Goal: Transaction & Acquisition: Purchase product/service

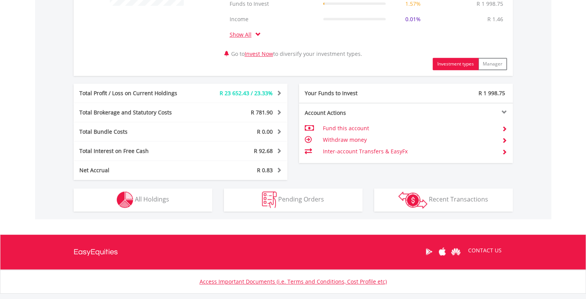
scroll to position [369, 0]
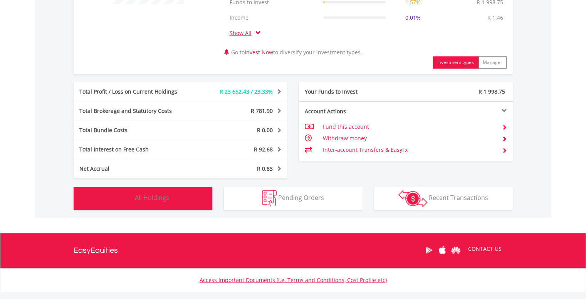
click at [139, 198] on span "All Holdings" at bounding box center [152, 197] width 34 height 8
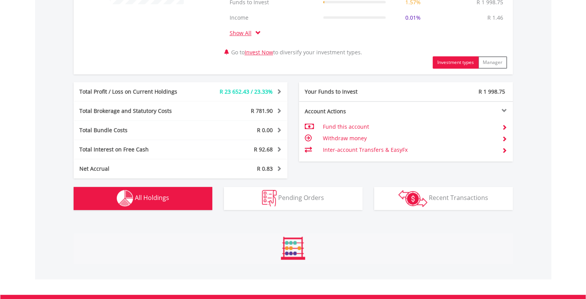
scroll to position [601, 0]
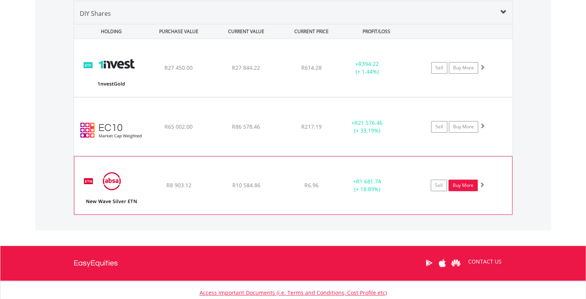
click at [465, 182] on link "Buy More" at bounding box center [462, 185] width 29 height 12
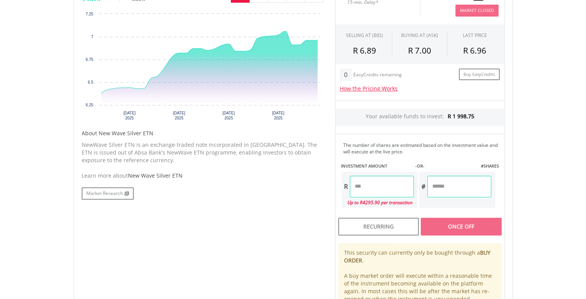
scroll to position [265, 0]
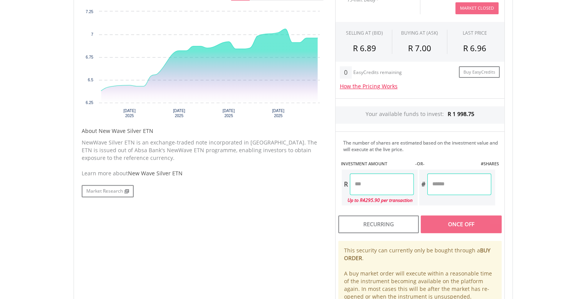
click at [413, 175] on input "number" at bounding box center [382, 184] width 64 height 22
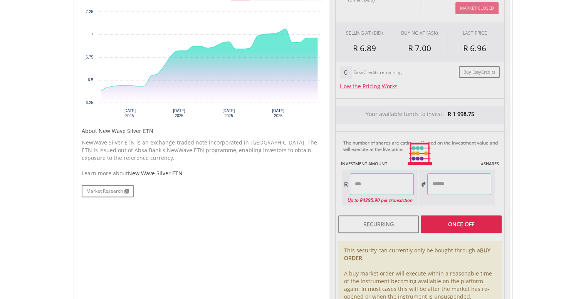
type input "********"
type input "*********"
click at [463, 223] on div "Last Updated Price: 15-min. Delay* Price Update Cost: 0 Credits Market Closed S…" at bounding box center [419, 153] width 181 height 343
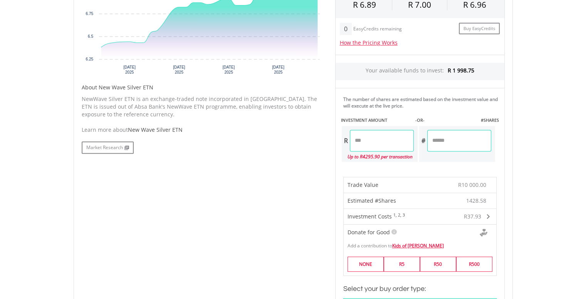
scroll to position [0, 0]
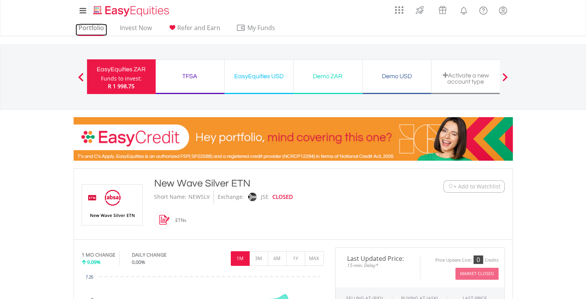
click at [92, 28] on link "Portfolio" at bounding box center [91, 30] width 32 height 12
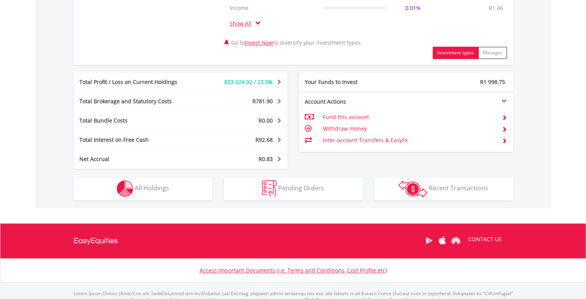
scroll to position [380, 0]
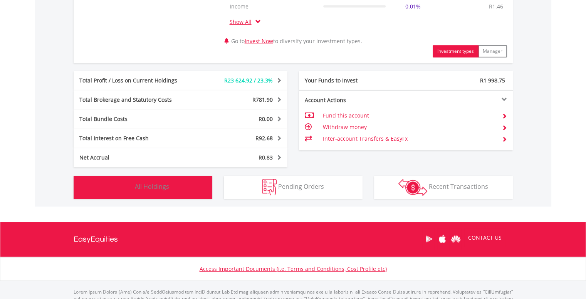
click at [149, 183] on span "All Holdings" at bounding box center [152, 186] width 34 height 8
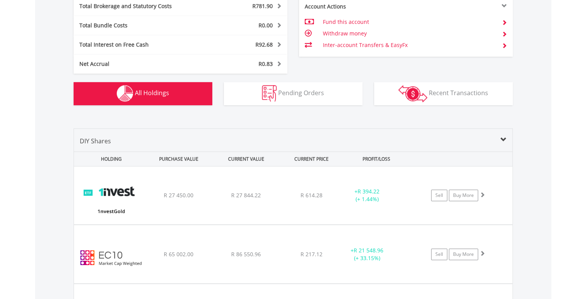
scroll to position [474, 0]
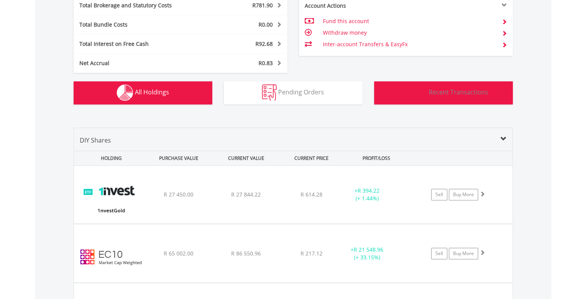
click at [428, 94] on button "Transactions Recent Transactions" at bounding box center [443, 92] width 139 height 23
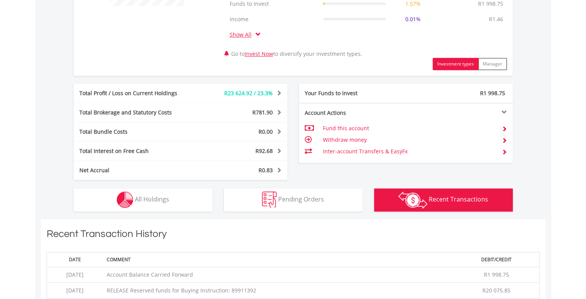
scroll to position [384, 0]
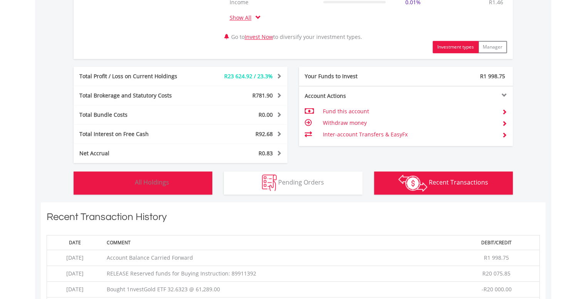
click at [133, 179] on img "button" at bounding box center [125, 182] width 17 height 17
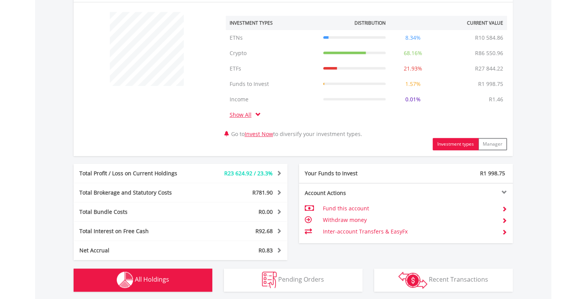
scroll to position [288, 0]
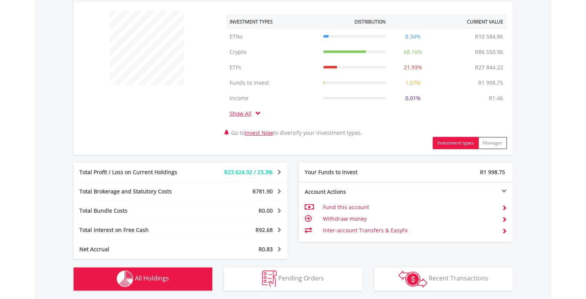
click at [261, 113] on span at bounding box center [257, 113] width 5 height 5
click at [245, 113] on link "Show All" at bounding box center [243, 113] width 26 height 7
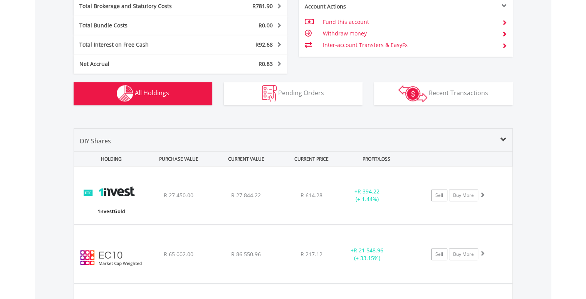
scroll to position [488, 0]
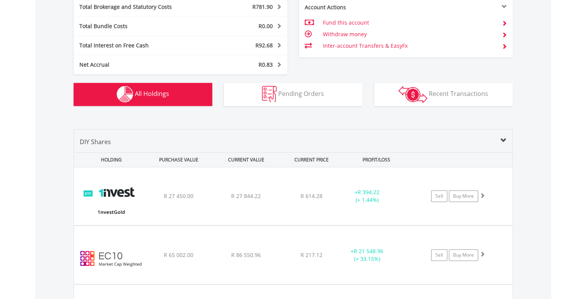
click at [135, 91] on span "All Holdings" at bounding box center [152, 93] width 34 height 8
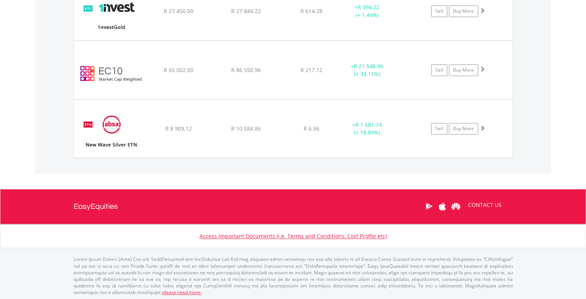
scroll to position [0, 0]
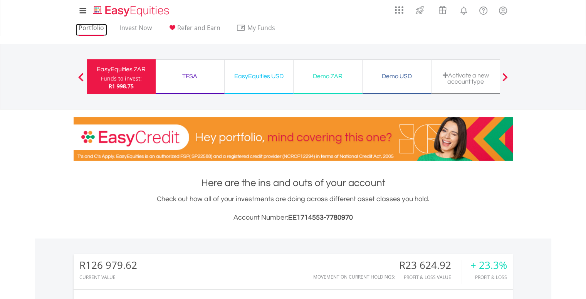
click at [90, 28] on link "Portfolio" at bounding box center [91, 30] width 32 height 12
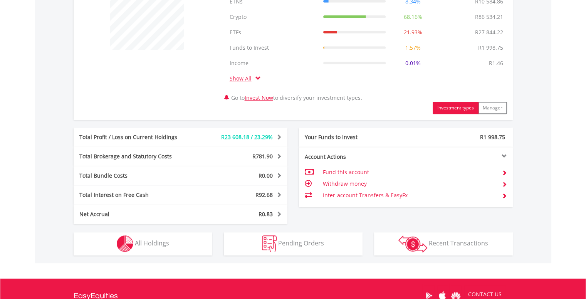
scroll to position [327, 0]
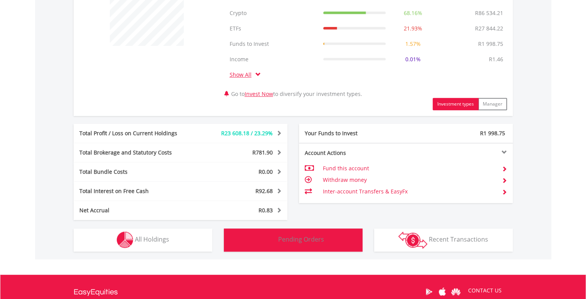
click at [305, 244] on button "Pending Orders Pending Orders" at bounding box center [293, 239] width 139 height 23
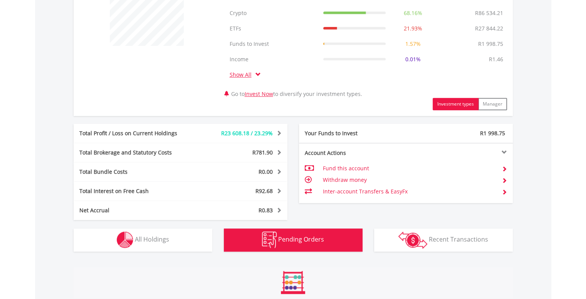
scroll to position [456, 0]
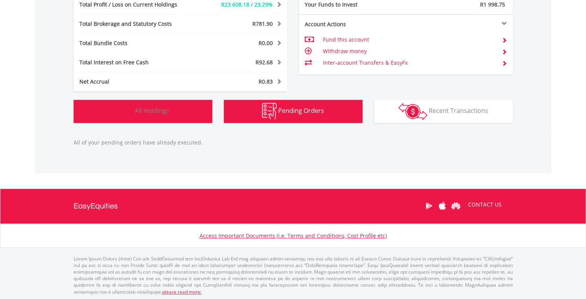
click at [128, 116] on img "button" at bounding box center [125, 111] width 17 height 17
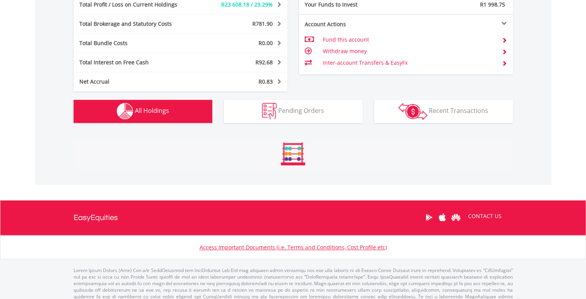
scroll to position [601, 0]
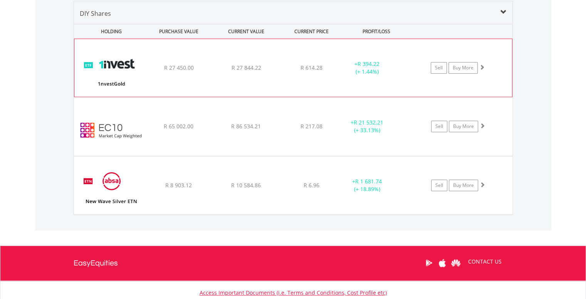
click at [483, 66] on span at bounding box center [481, 66] width 5 height 5
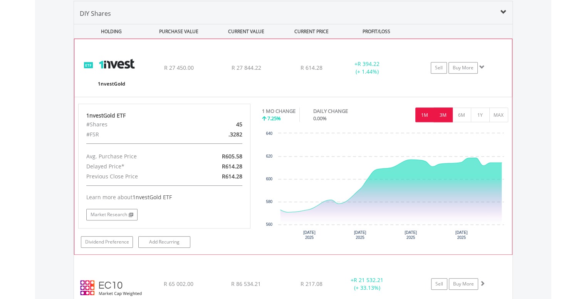
click at [446, 117] on button "3M" at bounding box center [443, 114] width 19 height 15
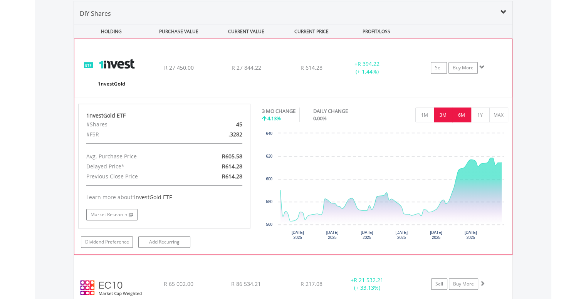
click at [466, 114] on button "6M" at bounding box center [461, 114] width 19 height 15
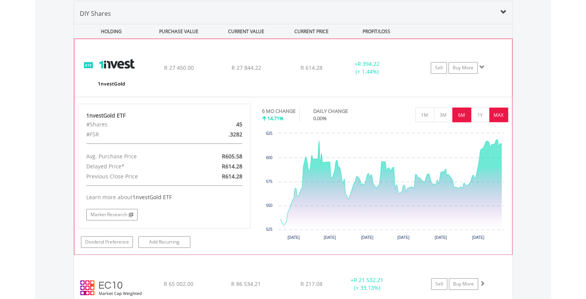
click at [496, 114] on button "MAX" at bounding box center [498, 114] width 19 height 15
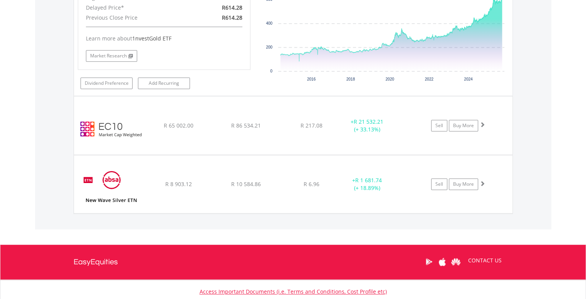
scroll to position [765, 0]
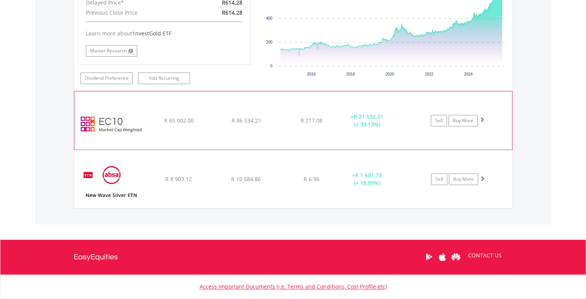
click at [482, 119] on span at bounding box center [481, 119] width 5 height 5
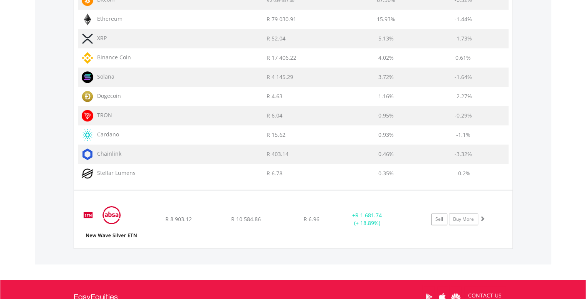
scroll to position [1193, 0]
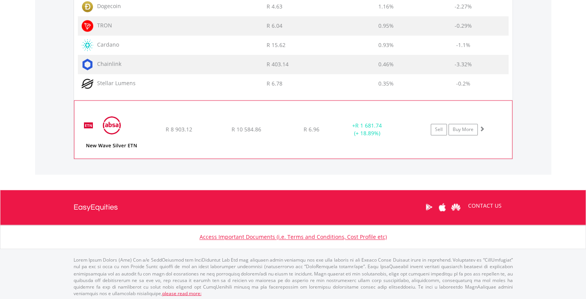
click at [480, 126] on span at bounding box center [481, 128] width 5 height 5
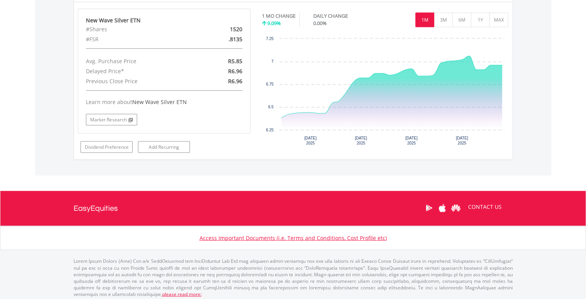
scroll to position [0, 0]
